Goal: Information Seeking & Learning: Learn about a topic

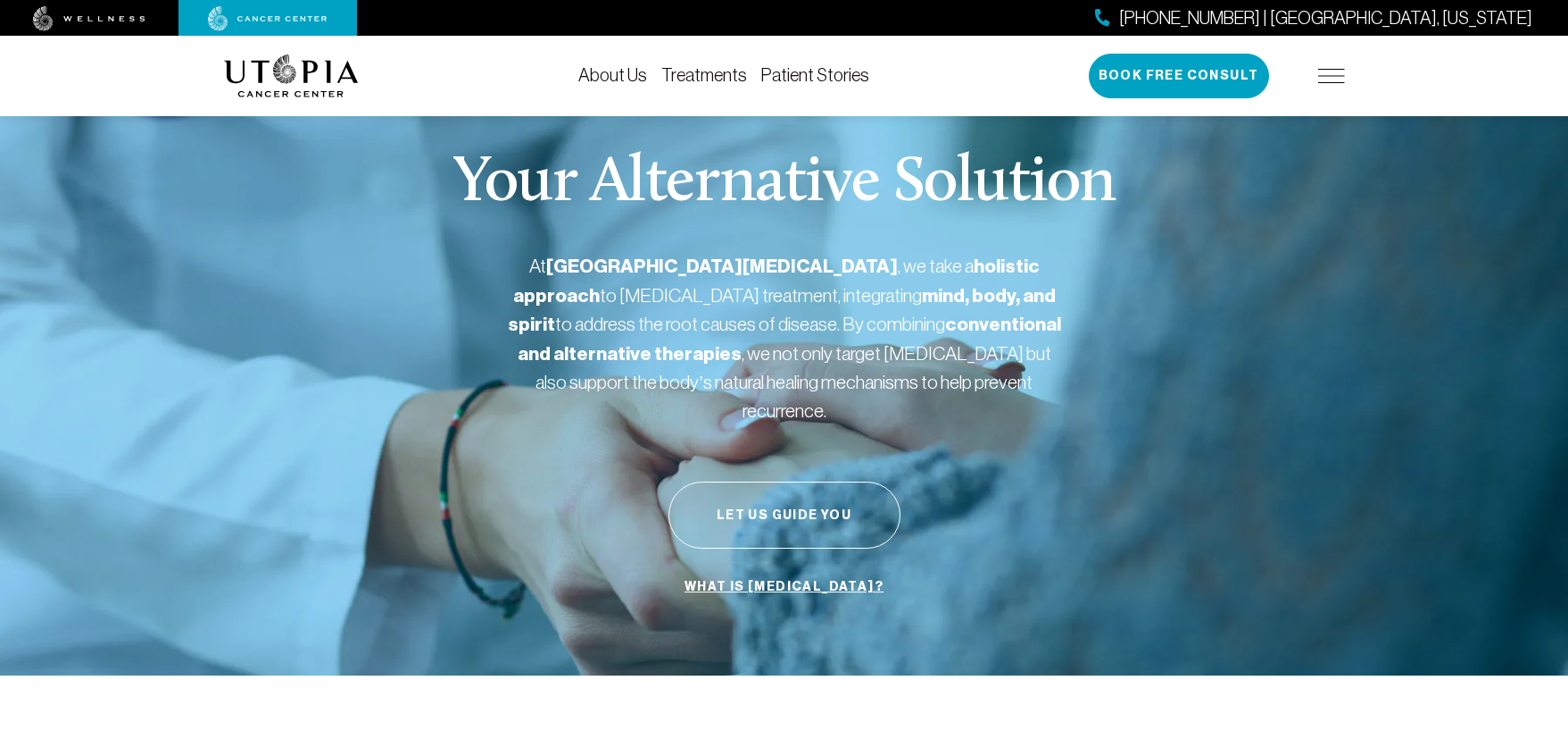
click at [705, 75] on link "Treatments" at bounding box center [704, 75] width 86 height 19
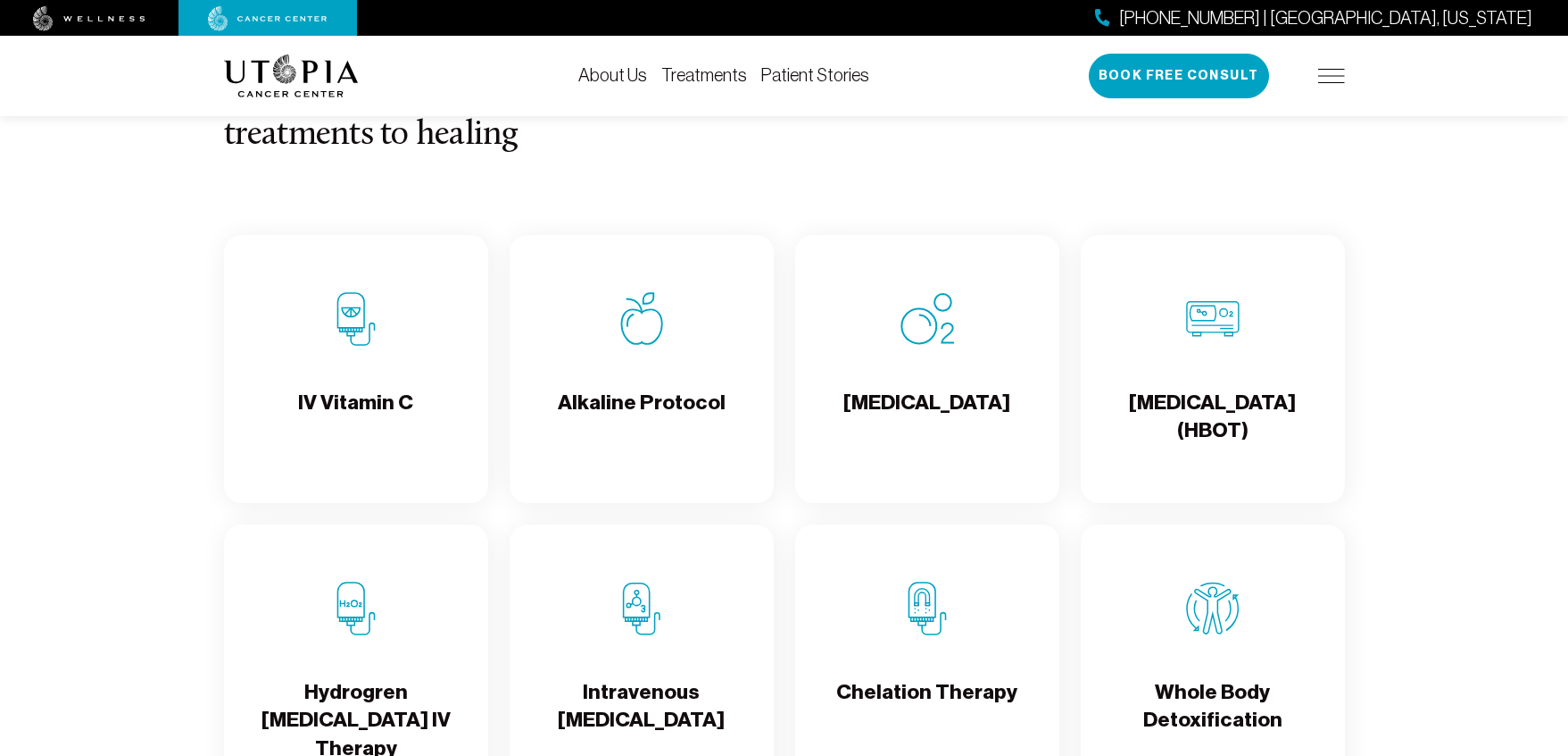
scroll to position [1716, 0]
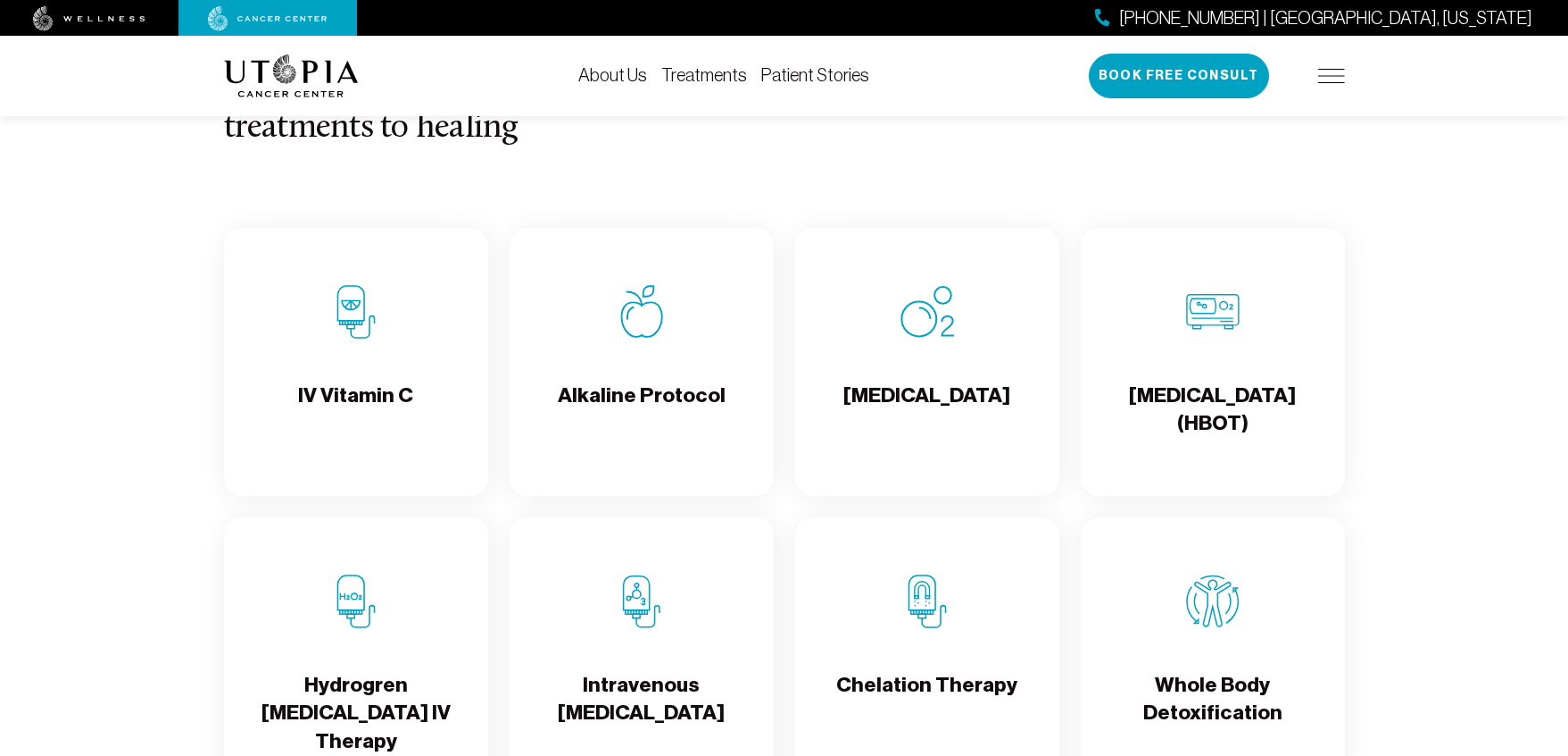
click at [366, 417] on h4 "IV Vitamin C" at bounding box center [355, 411] width 115 height 58
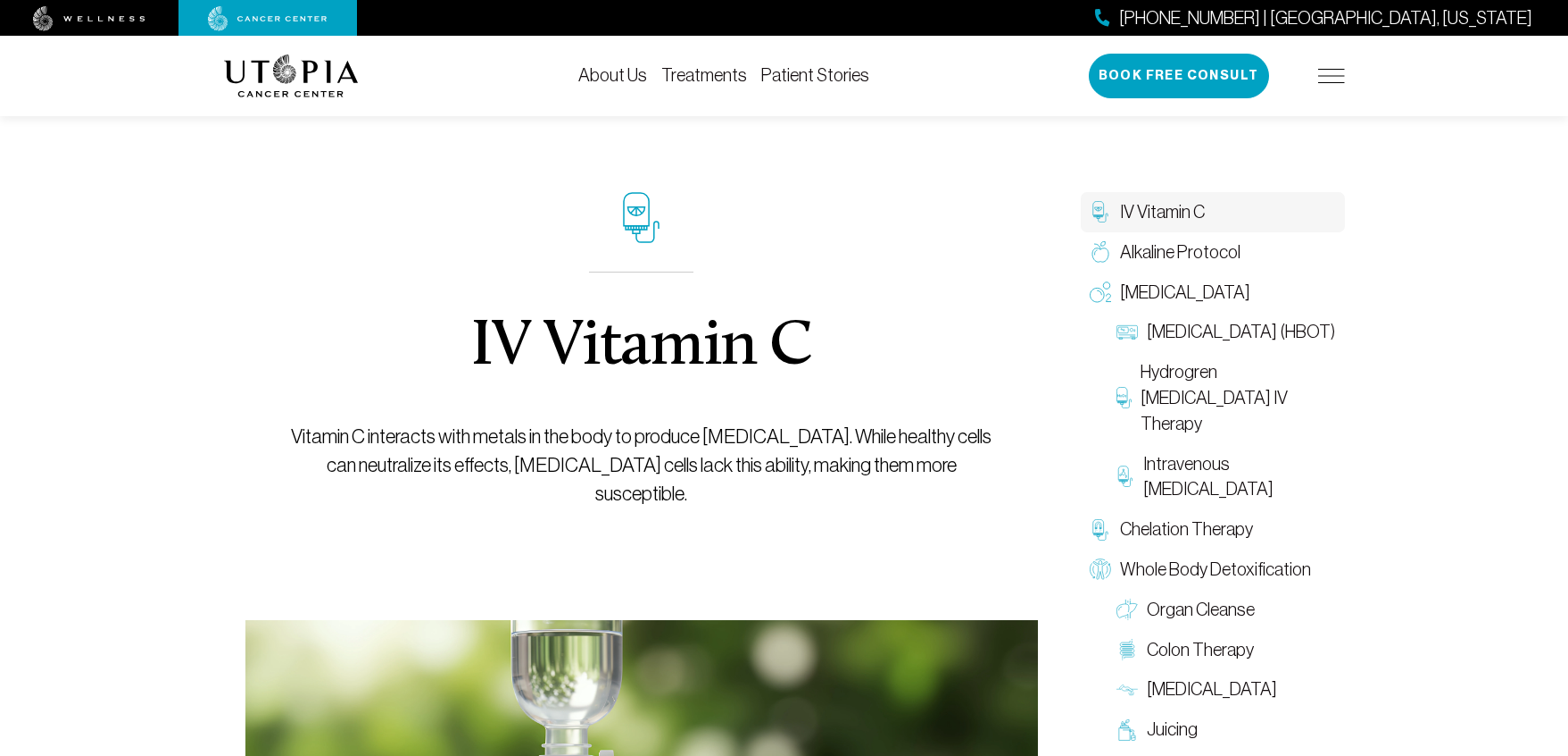
click at [813, 69] on link "Patient Stories" at bounding box center [815, 75] width 108 height 19
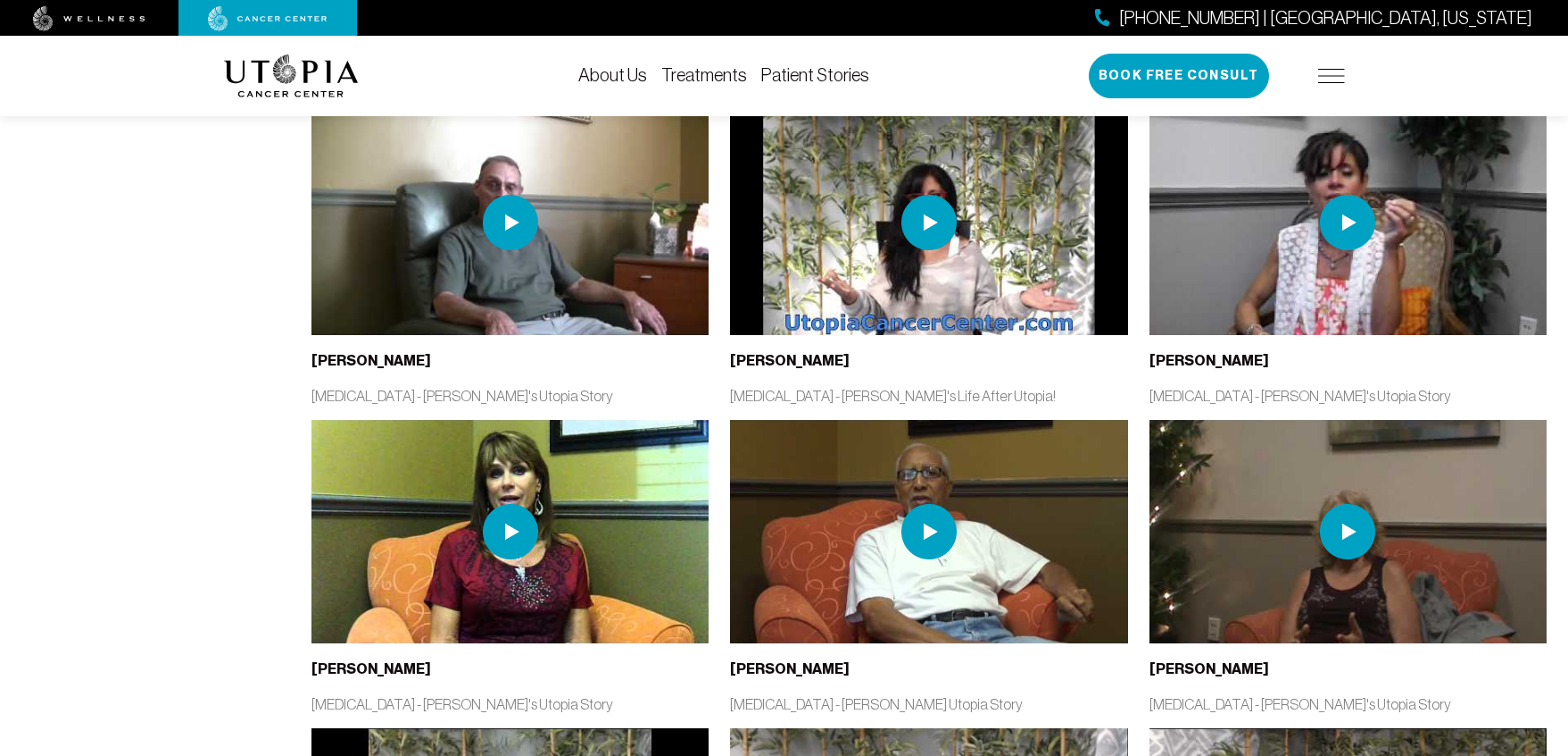
scroll to position [2352, 0]
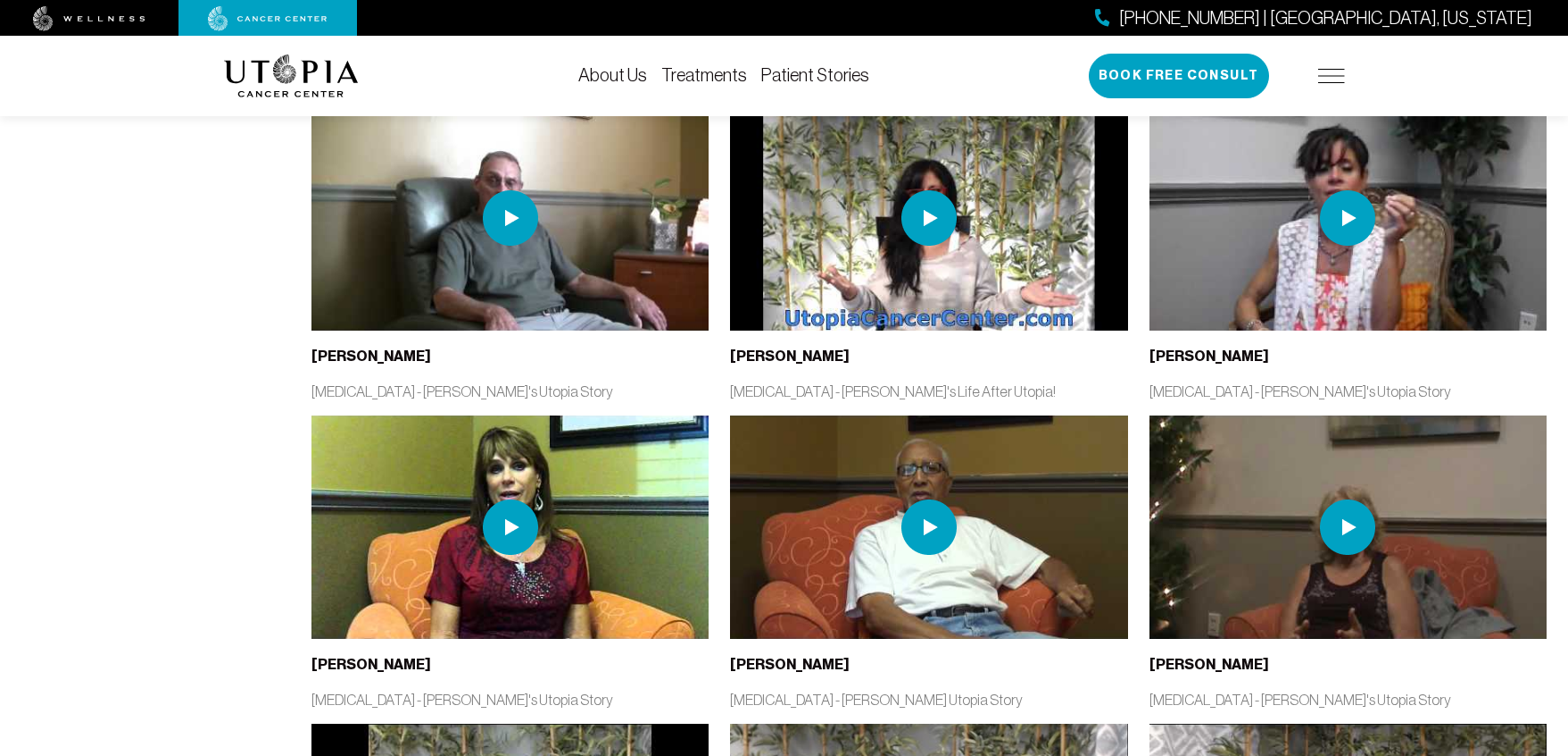
click at [932, 505] on img at bounding box center [929, 526] width 55 height 55
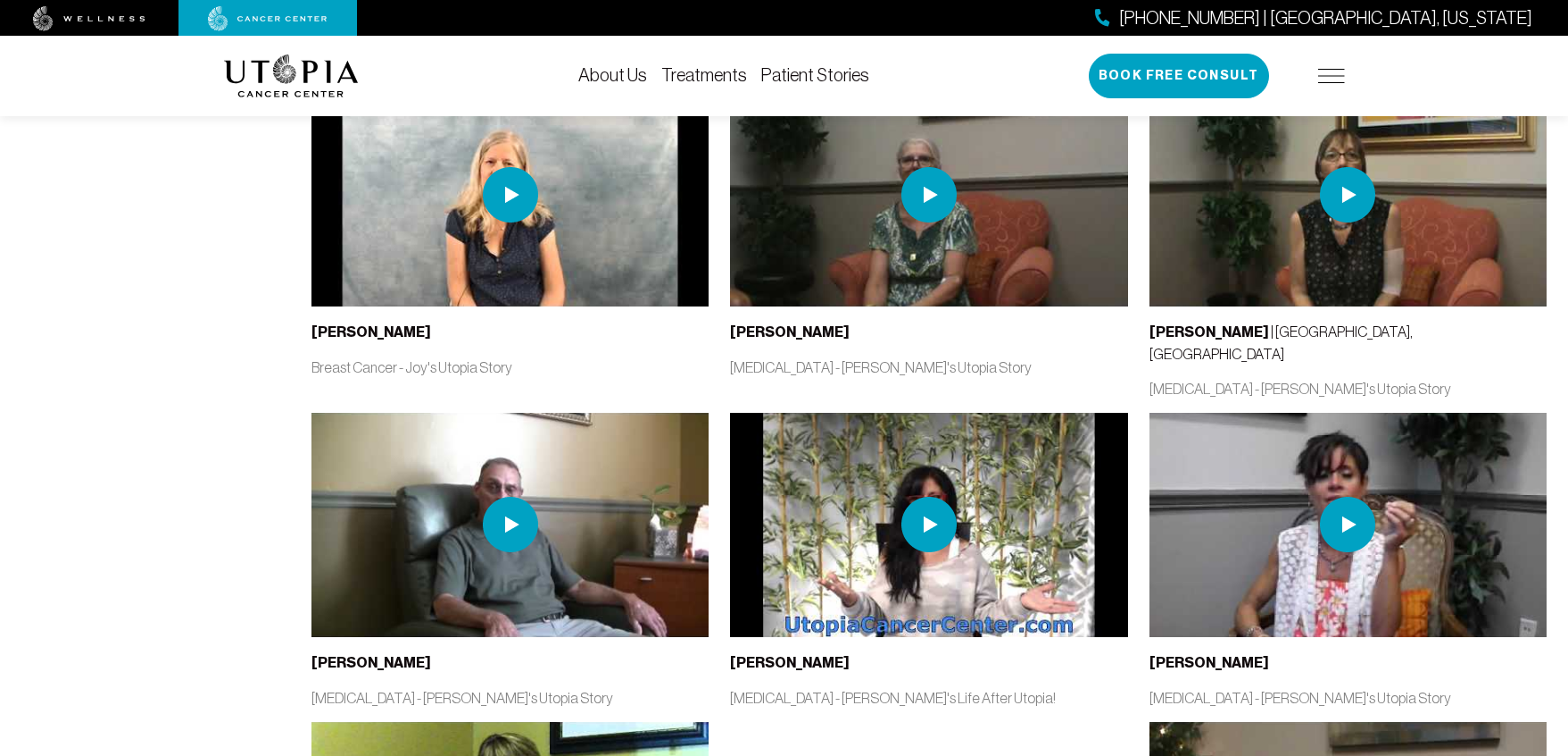
scroll to position [2059, 0]
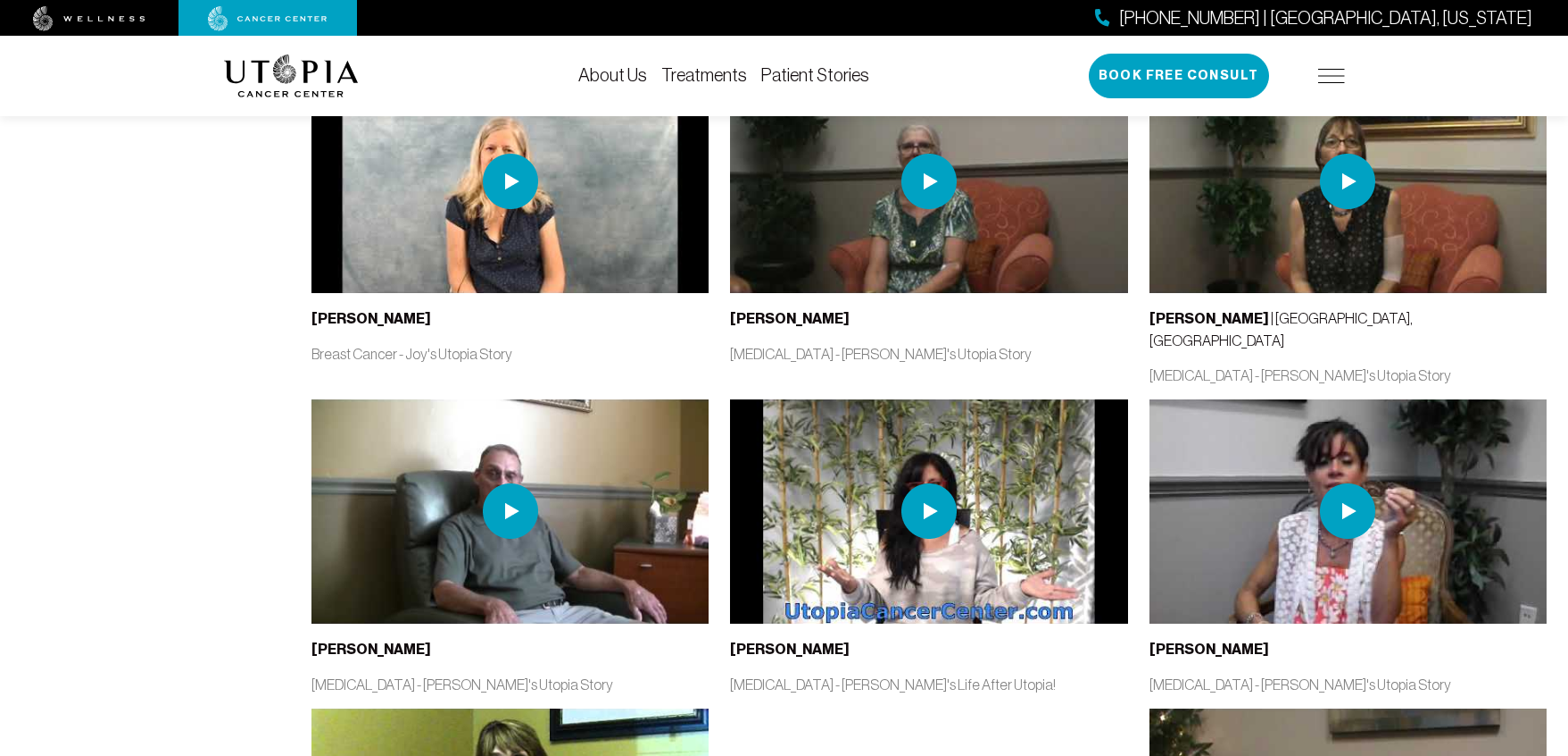
click at [715, 76] on link "Treatments" at bounding box center [704, 75] width 86 height 19
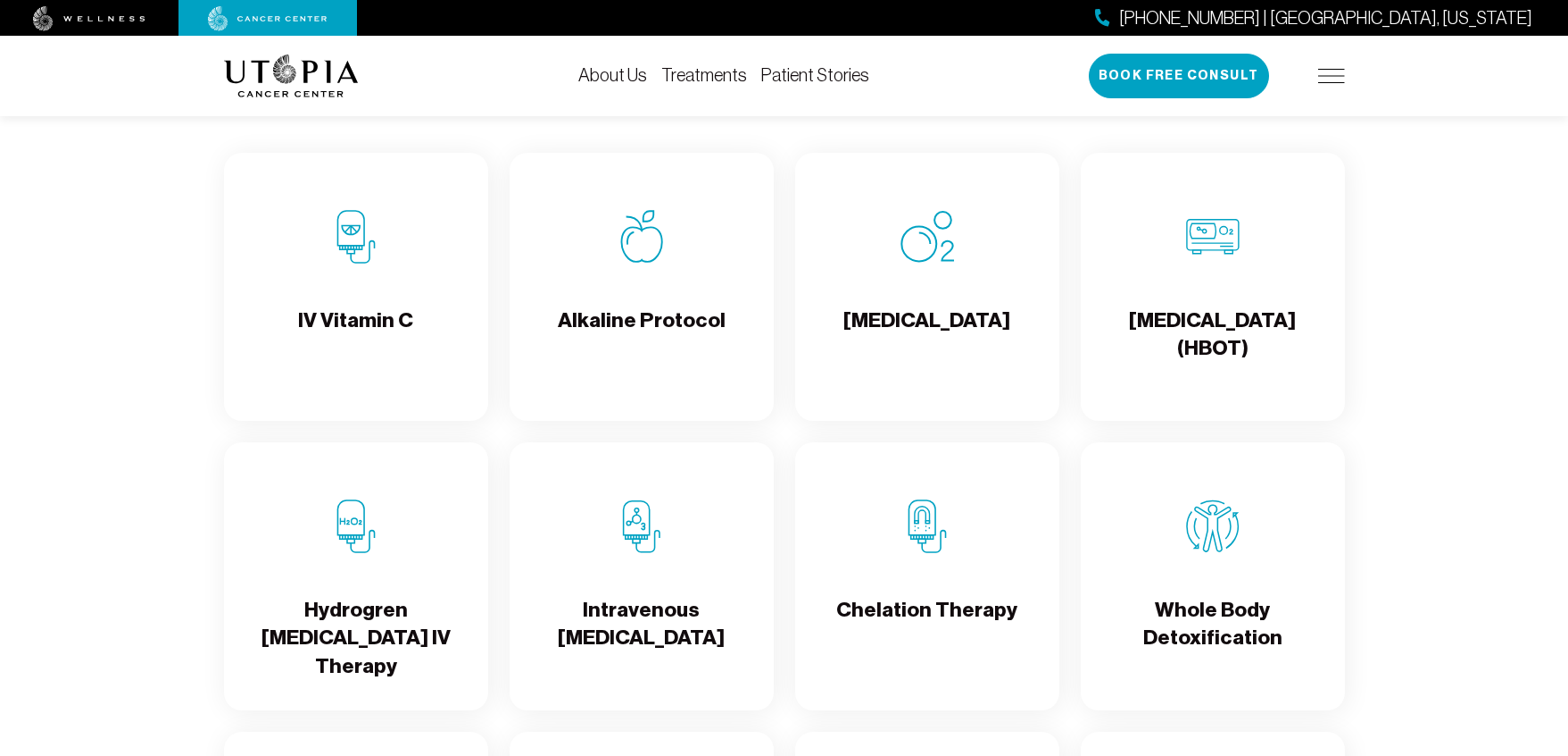
scroll to position [1793, 0]
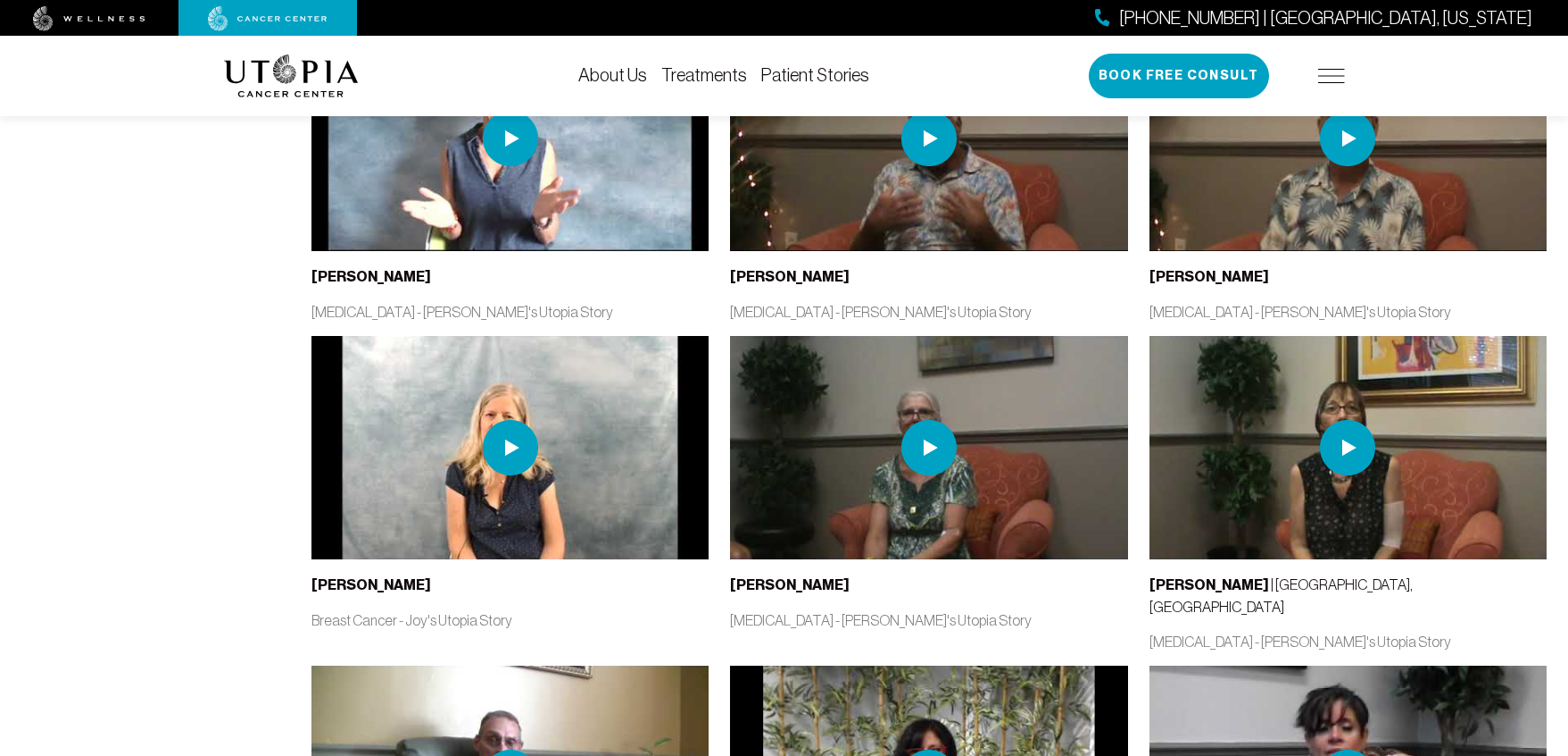
scroll to position [2059, 0]
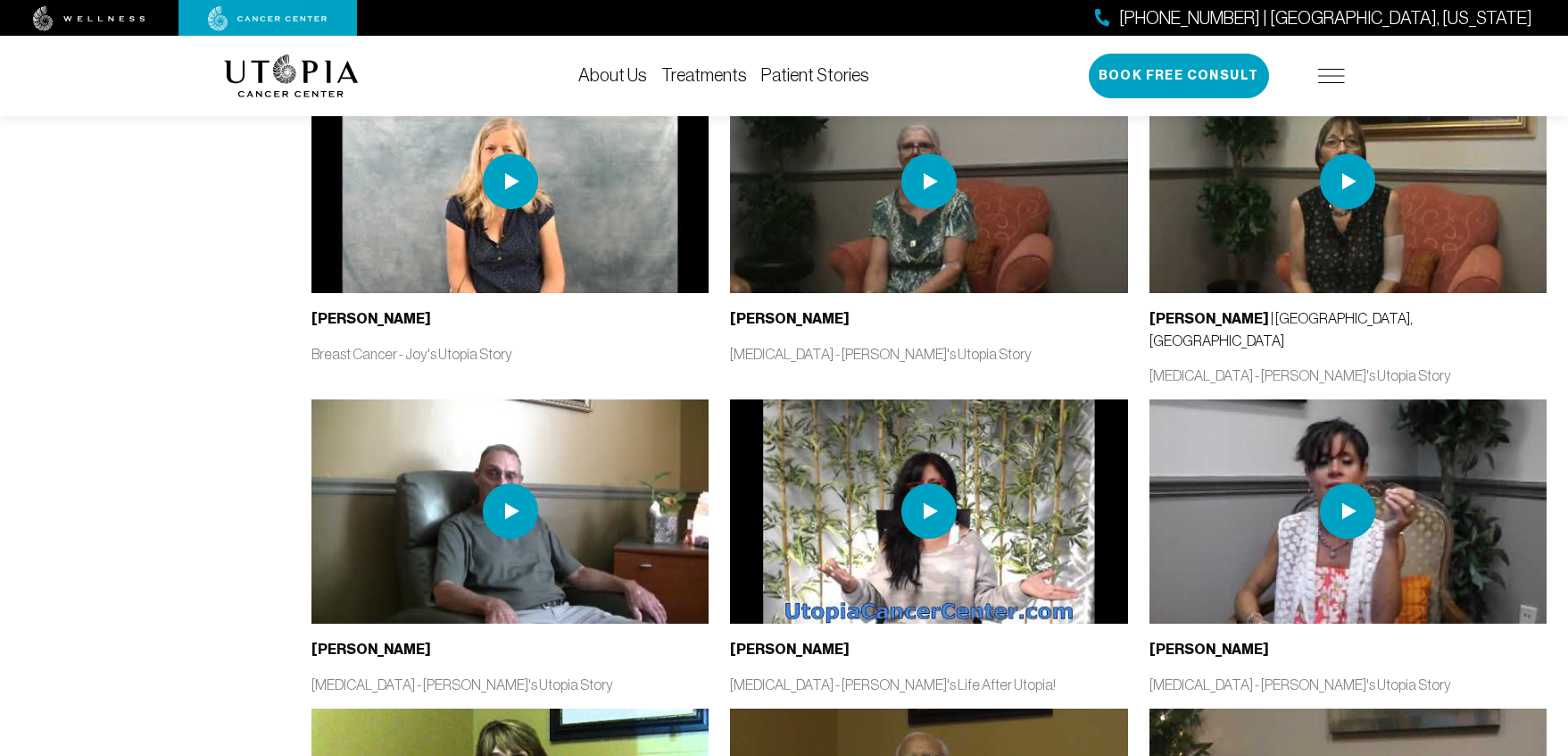
click at [634, 76] on link "About Us" at bounding box center [612, 75] width 68 height 19
